Goal: Transaction & Acquisition: Subscribe to service/newsletter

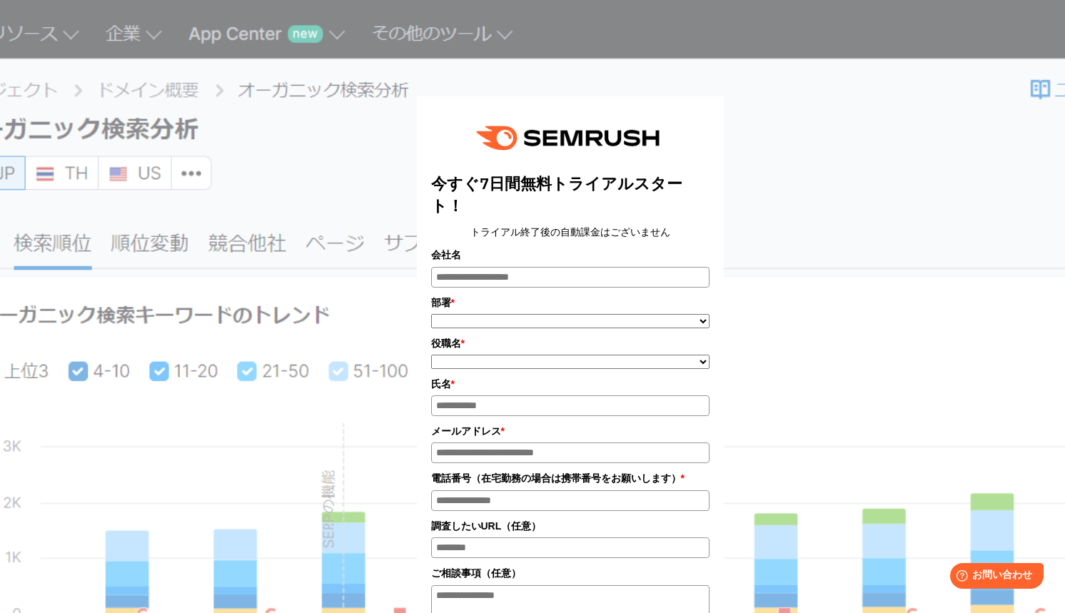
click at [827, 136] on div "今すぐ7日間無料トライアルスタート！ トライアル終了後の自動課金はございません 会社名 部署 * ***** **** ******* **" at bounding box center [570, 460] width 714 height 884
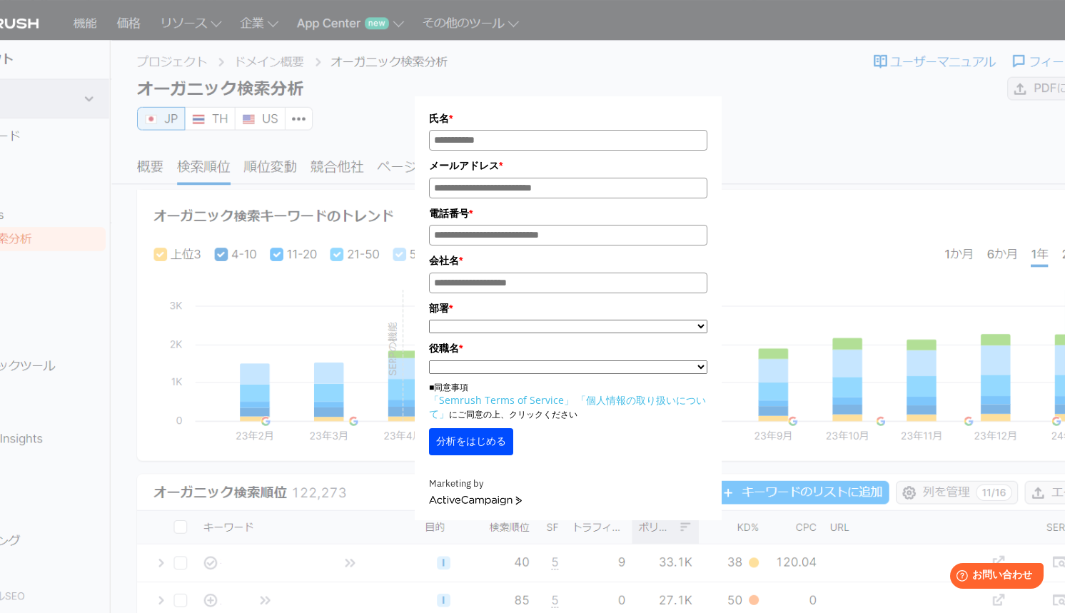
click at [660, 61] on div "氏名 * メールアドレス * 電話番号 * 会社名 * *" at bounding box center [568, 269] width 714 height 502
